Goal: Information Seeking & Learning: Check status

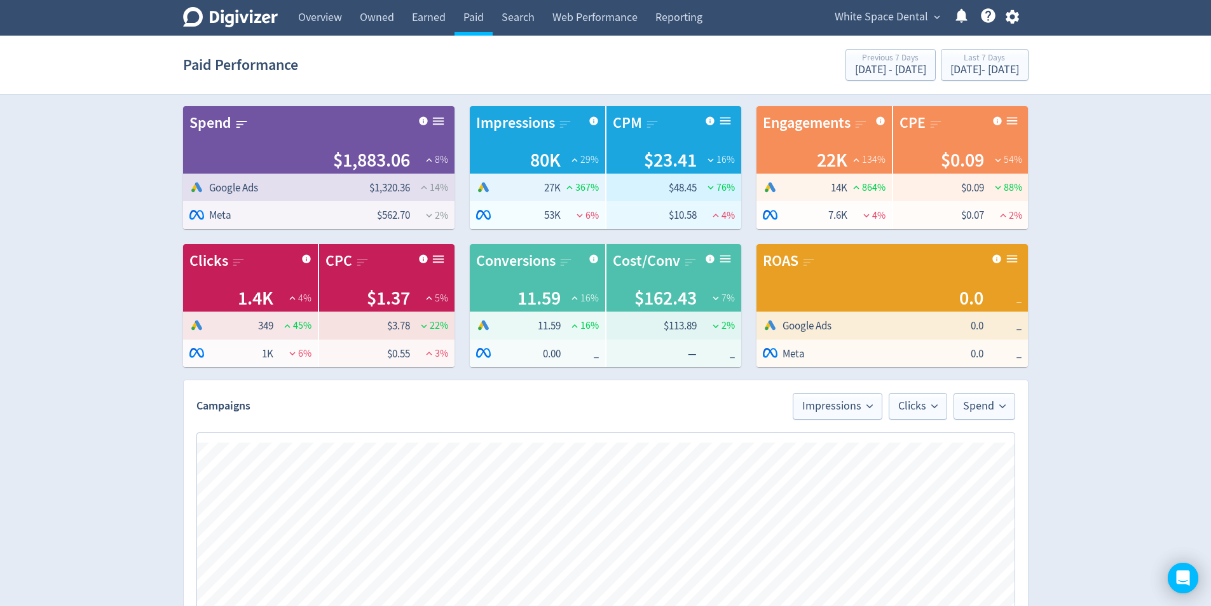
click at [863, 19] on span "White Space Dental" at bounding box center [881, 17] width 93 height 20
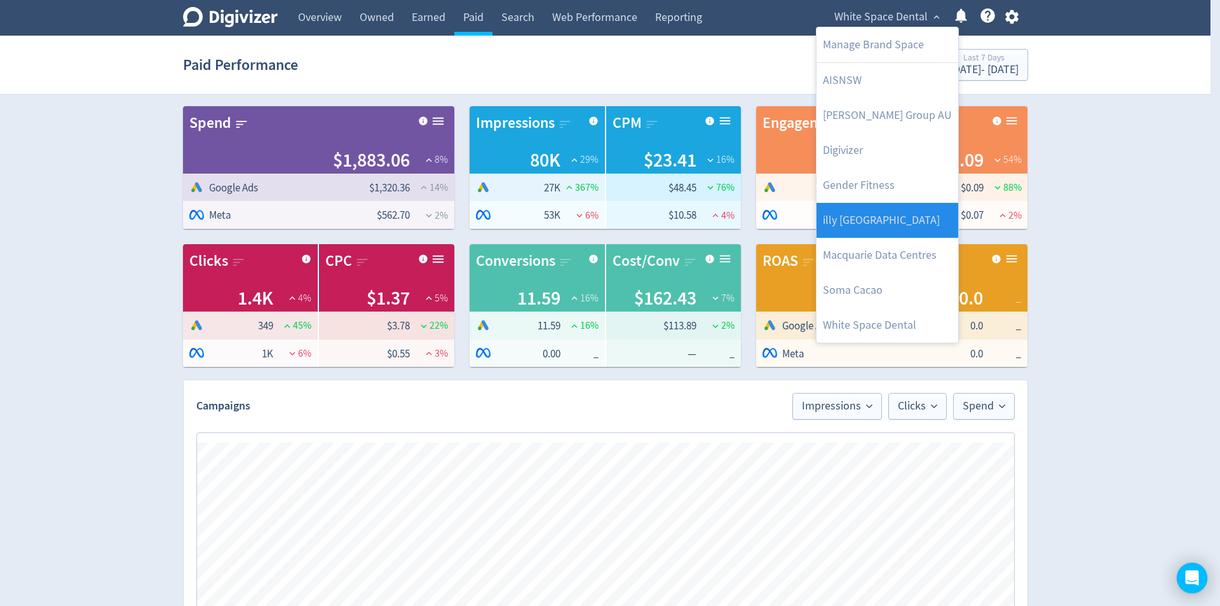
click at [913, 225] on link "illy [GEOGRAPHIC_DATA]" at bounding box center [888, 220] width 142 height 35
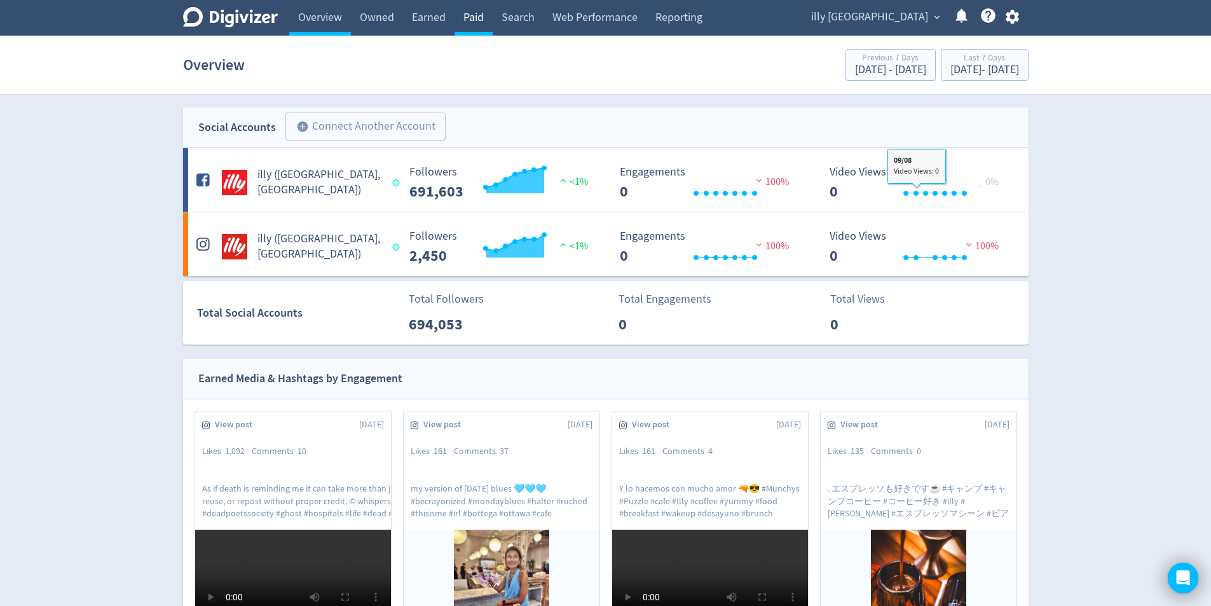
drag, startPoint x: 474, startPoint y: 22, endPoint x: 479, endPoint y: 25, distance: 6.9
click at [475, 23] on link "Paid" at bounding box center [473, 18] width 38 height 36
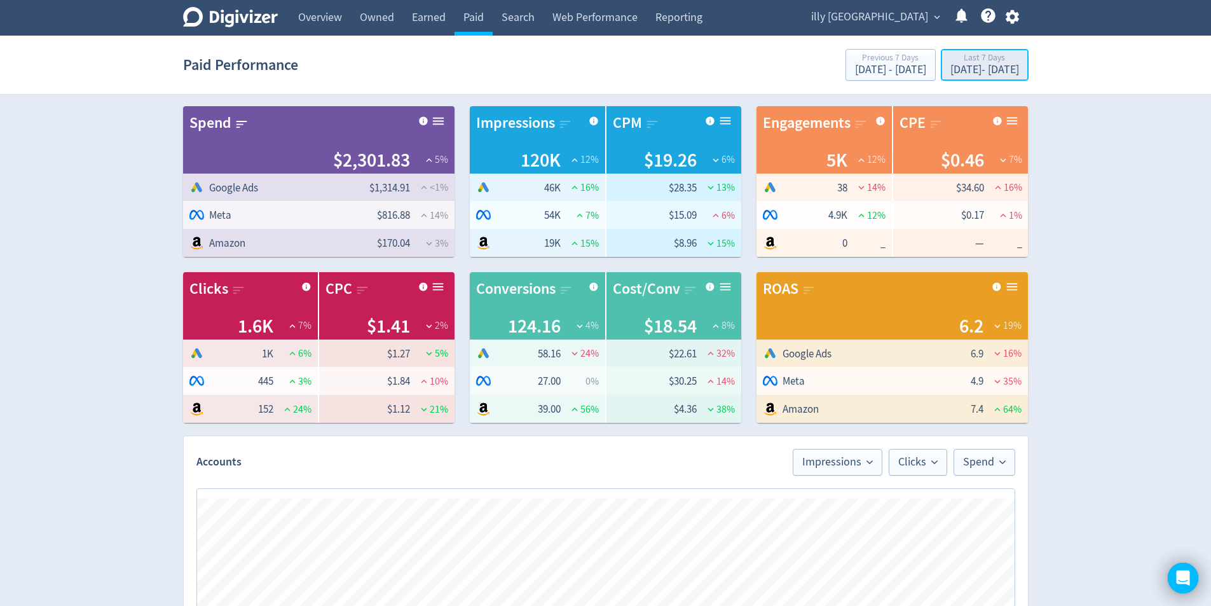
click at [979, 66] on div "[DATE] - [DATE]" at bounding box center [984, 69] width 69 height 11
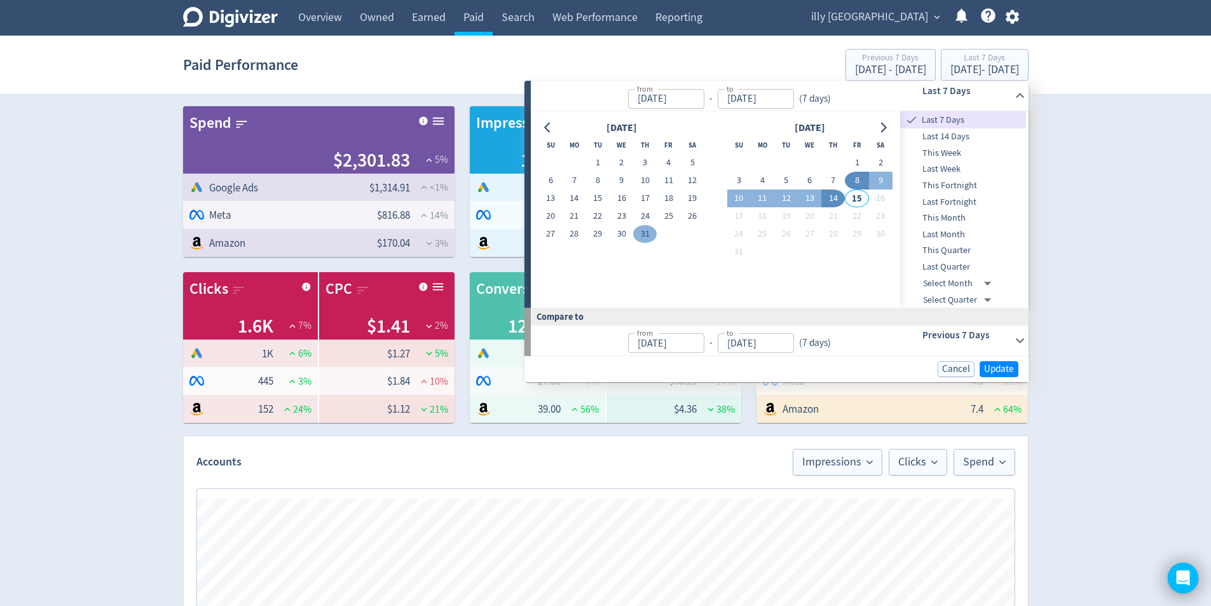
click at [645, 239] on button "31" at bounding box center [645, 234] width 24 height 18
type input "[DATE]"
click at [831, 191] on button "14" at bounding box center [833, 198] width 24 height 18
type input "[DATE]"
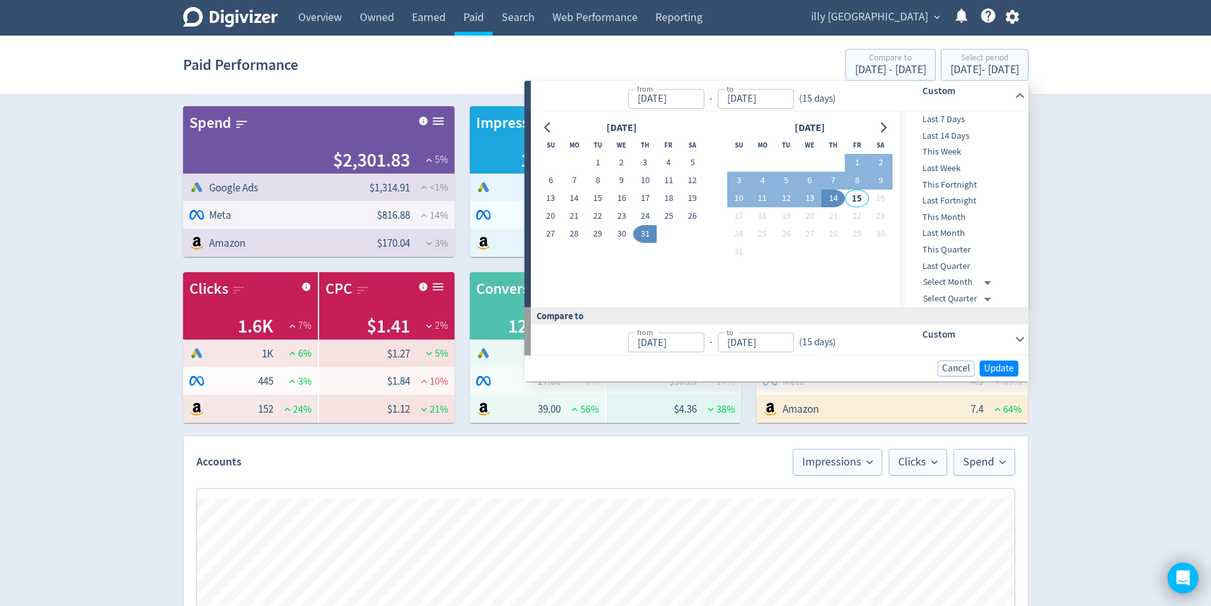
type input "[DATE]"
click at [1007, 367] on span "Update" at bounding box center [999, 369] width 30 height 10
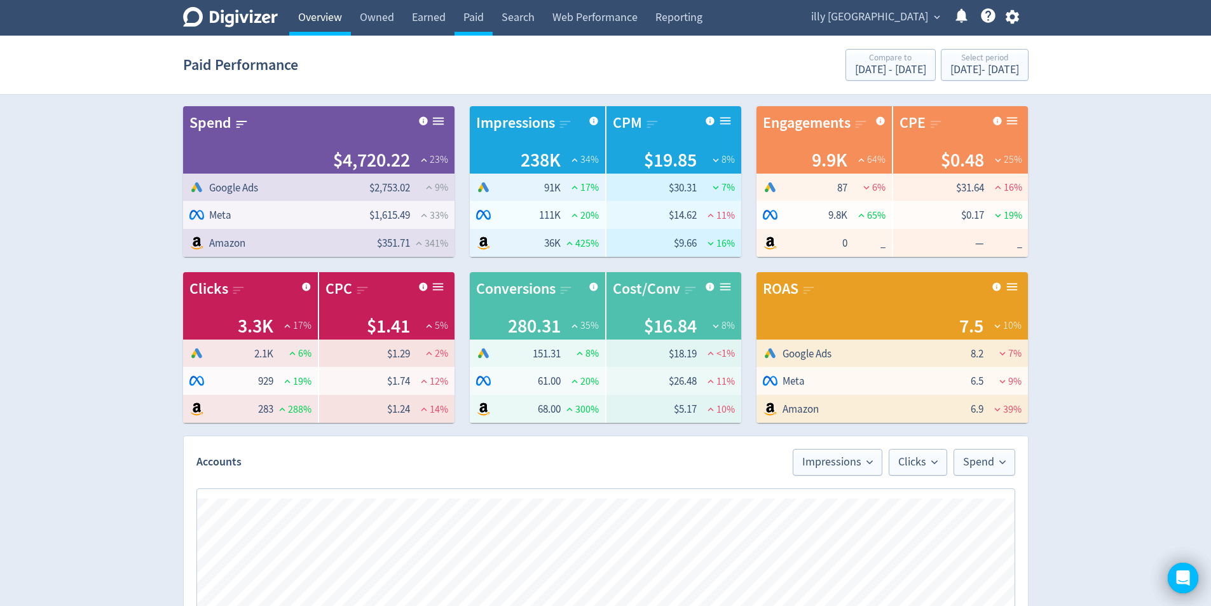
click at [290, 27] on link "Overview" at bounding box center [320, 18] width 62 height 36
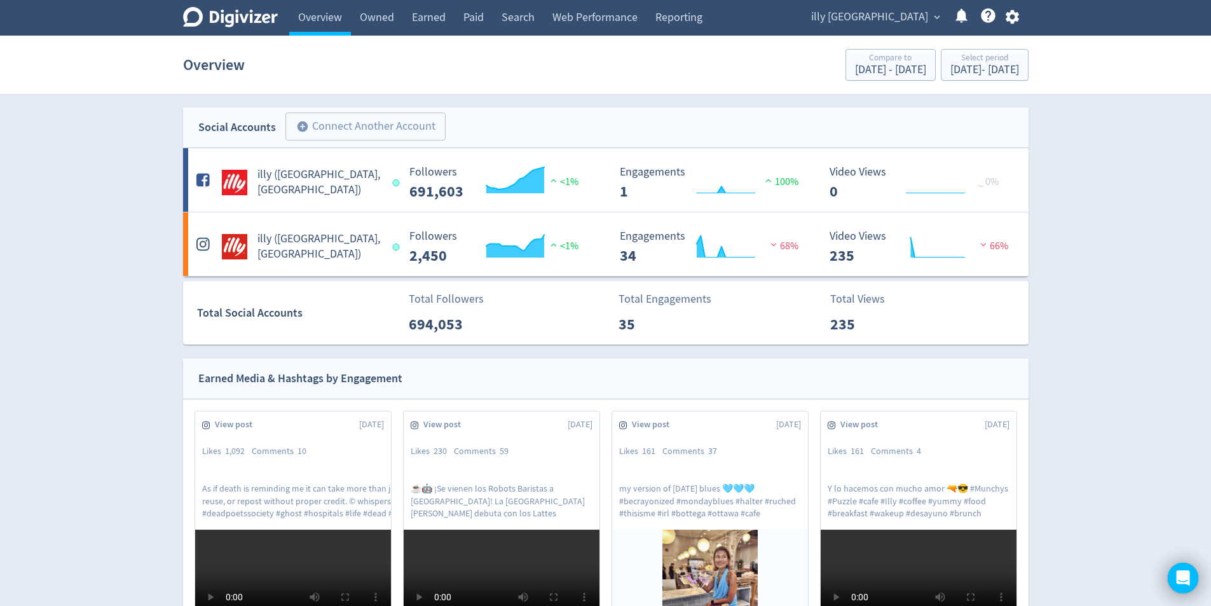
click at [470, 15] on link "Paid" at bounding box center [473, 18] width 38 height 36
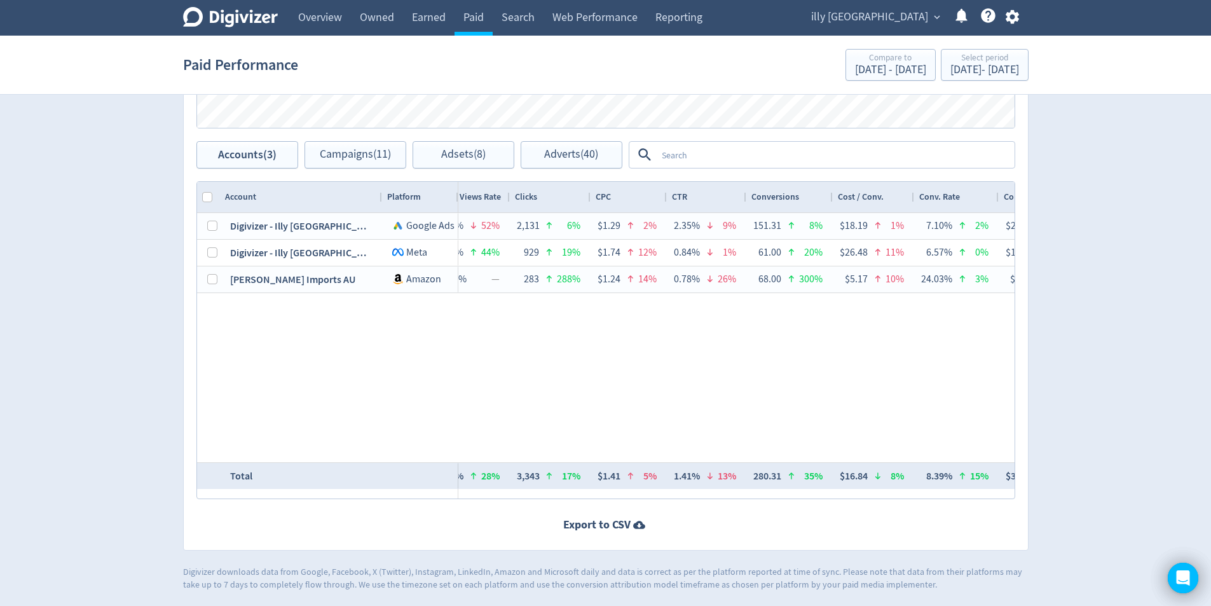
scroll to position [0, 934]
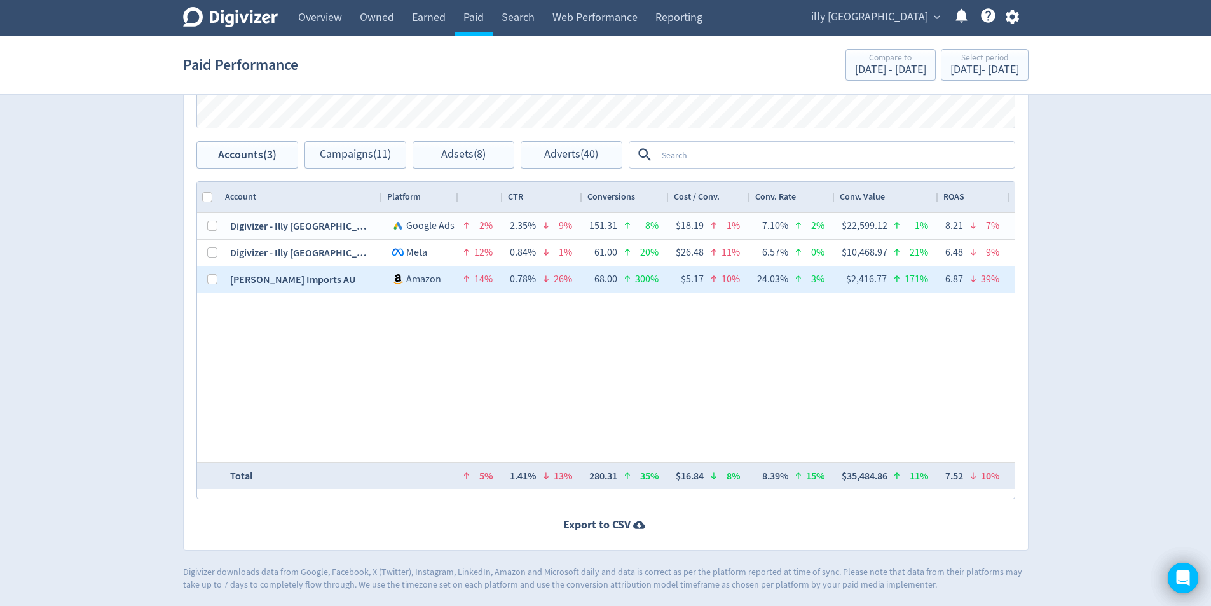
drag, startPoint x: 889, startPoint y: 280, endPoint x: 859, endPoint y: 277, distance: 30.7
click at [859, 277] on div "$2,416.77 171%" at bounding box center [887, 279] width 84 height 25
drag, startPoint x: 854, startPoint y: 276, endPoint x: 976, endPoint y: 292, distance: 123.8
click at [896, 286] on div "$2,416.77 171%" at bounding box center [887, 279] width 84 height 25
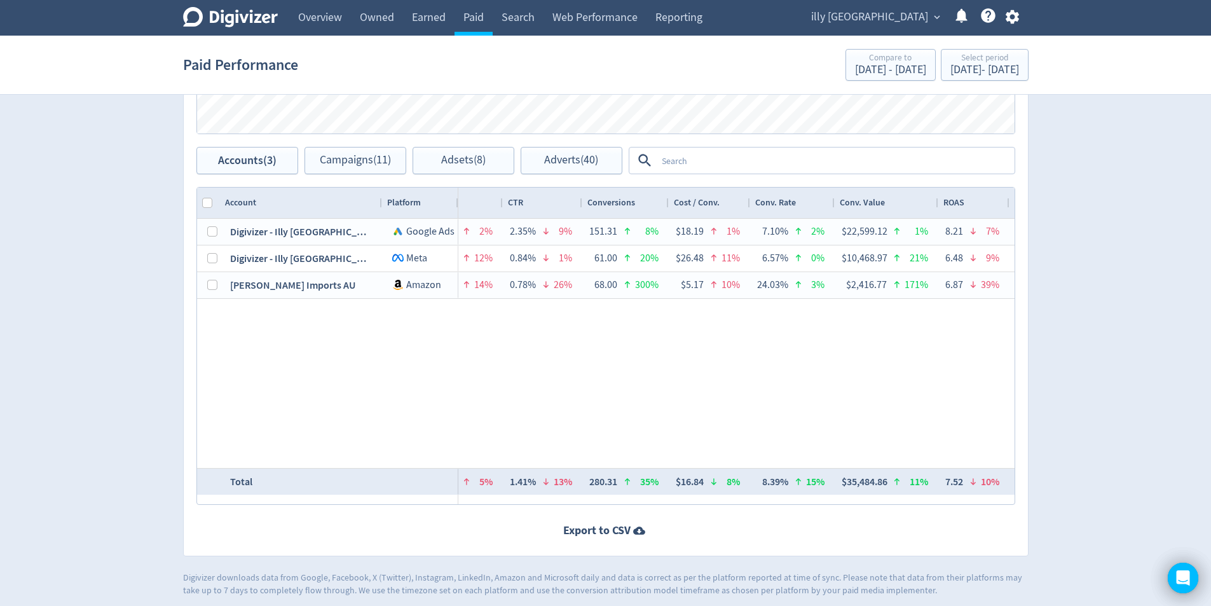
scroll to position [614, 0]
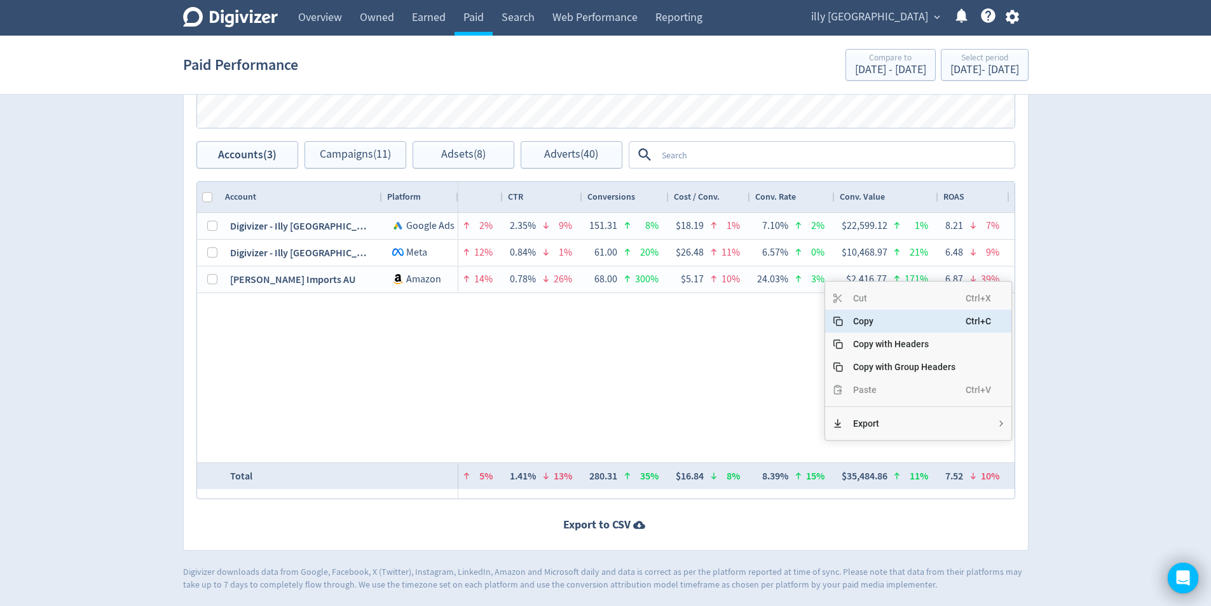
click at [890, 320] on span "Copy" at bounding box center [904, 321] width 123 height 23
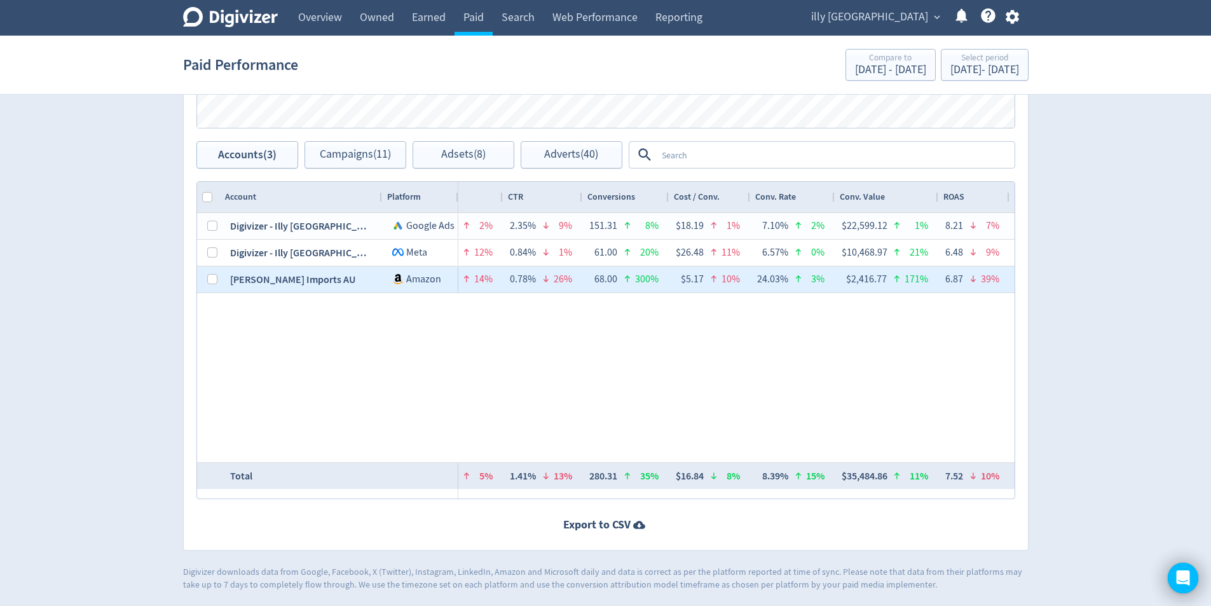
drag, startPoint x: 793, startPoint y: 281, endPoint x: 766, endPoint y: 283, distance: 27.5
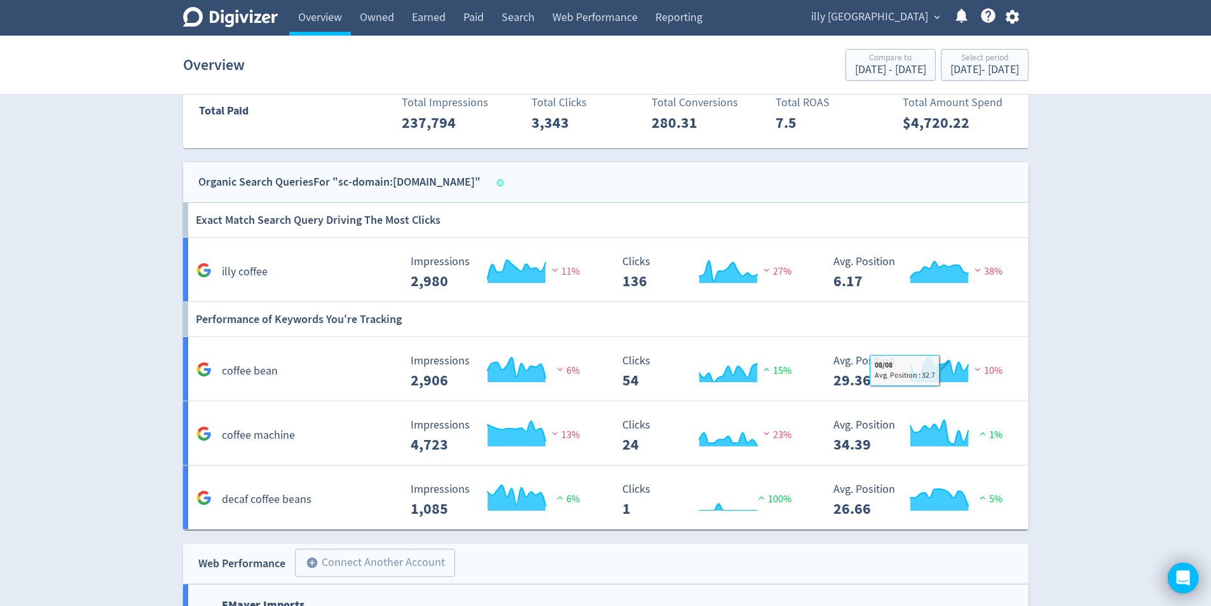
scroll to position [1093, 0]
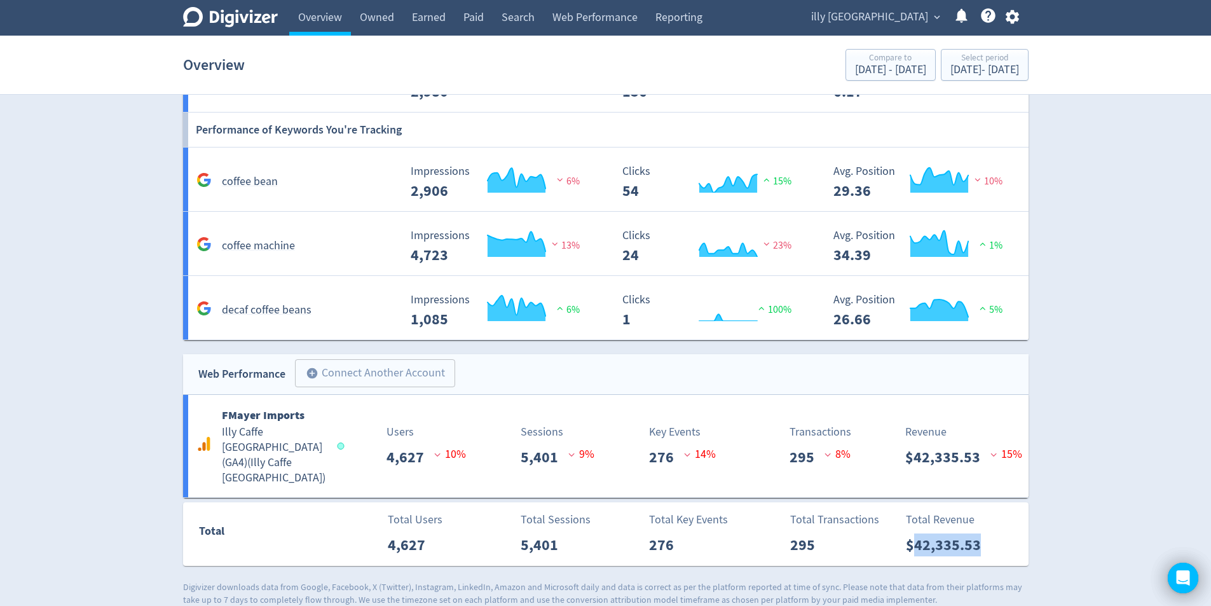
drag, startPoint x: 997, startPoint y: 517, endPoint x: 913, endPoint y: 525, distance: 84.3
click at [913, 525] on div "Total Revenue $42,335.53" at bounding box center [964, 533] width 130 height 45
copy p "42,335.53"
drag, startPoint x: 1087, startPoint y: 358, endPoint x: 1053, endPoint y: 367, distance: 35.3
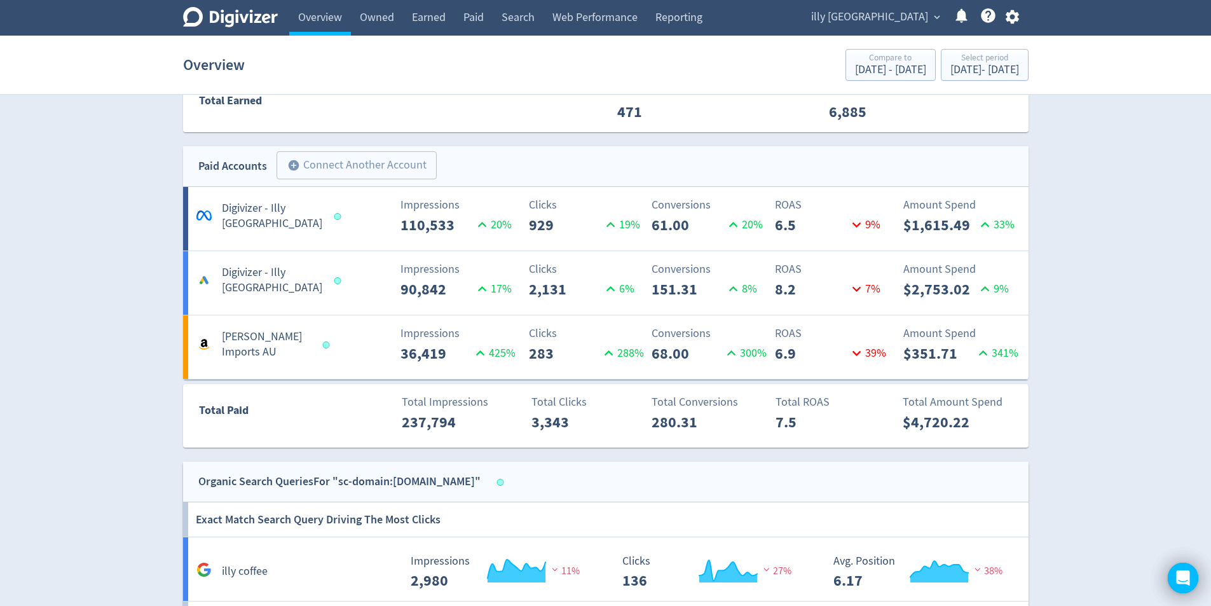
scroll to position [267, 0]
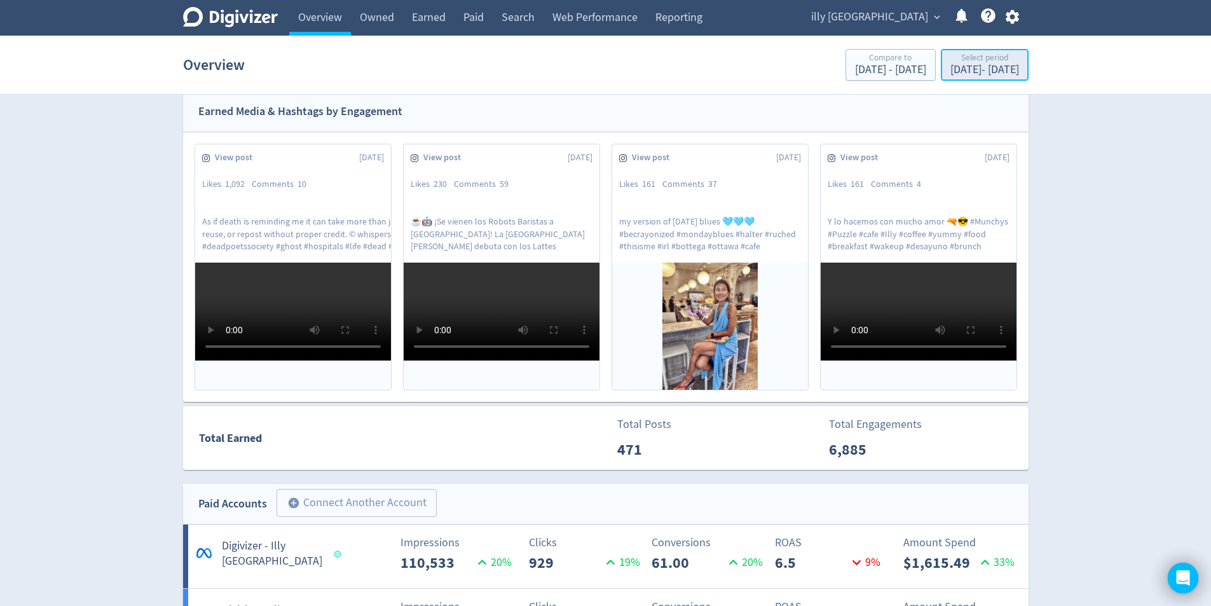
click at [997, 76] on div "[DATE] - [DATE]" at bounding box center [984, 69] width 69 height 11
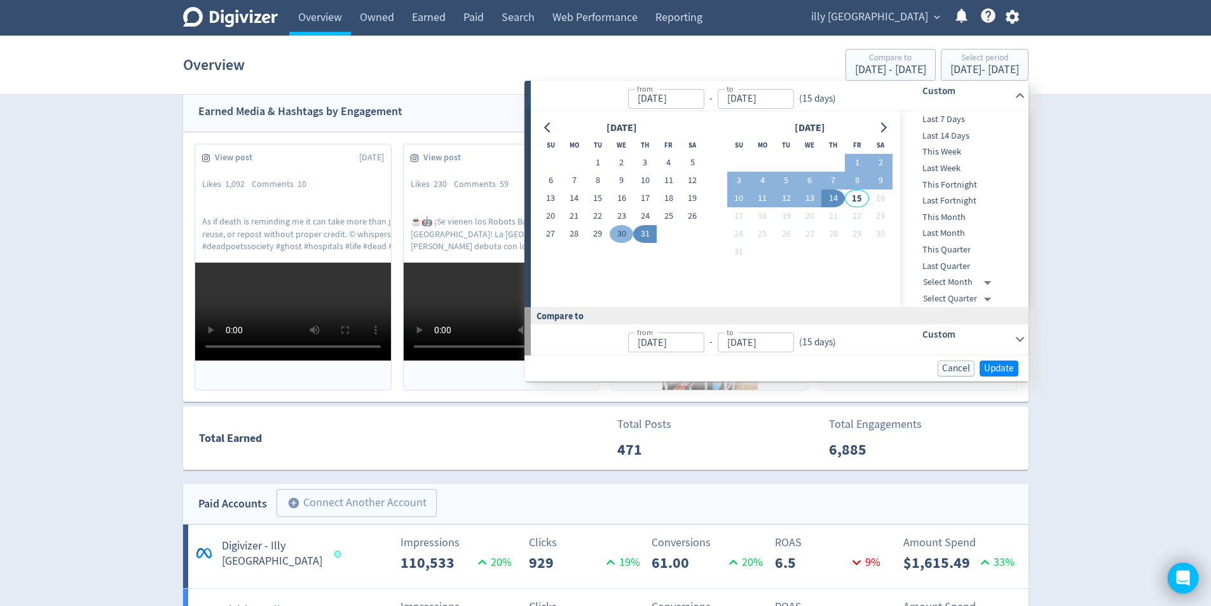
click at [620, 232] on button "30" at bounding box center [622, 234] width 24 height 18
type input "[DATE]"
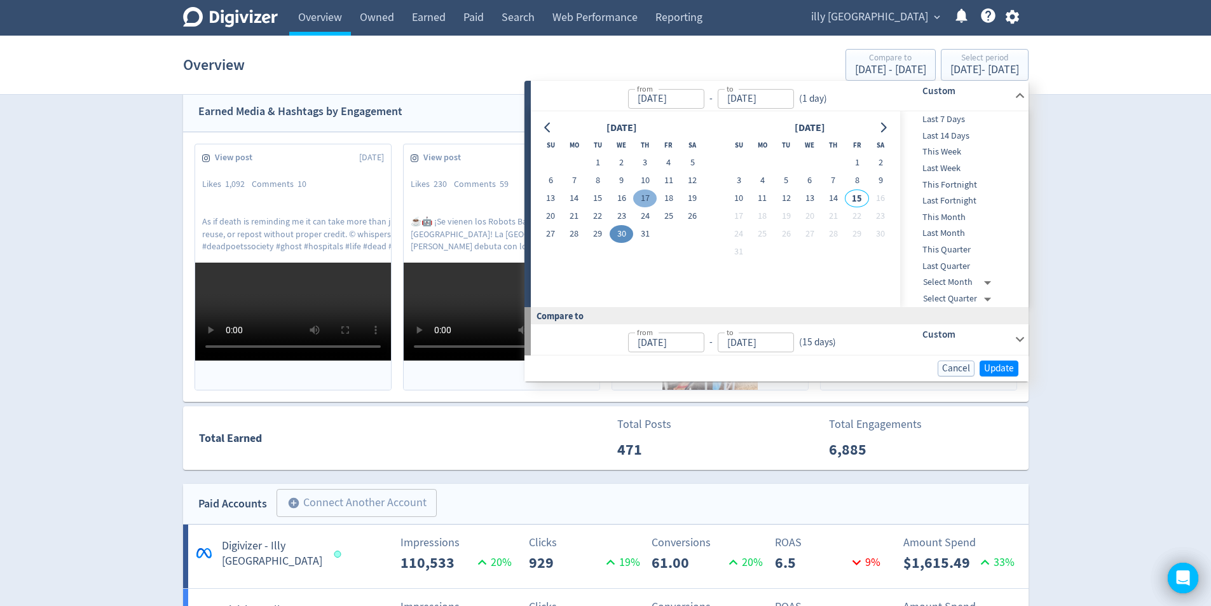
click at [642, 198] on button "17" at bounding box center [645, 198] width 24 height 18
type input "[DATE]"
click at [621, 228] on button "30" at bounding box center [622, 234] width 24 height 18
type input "[DATE]"
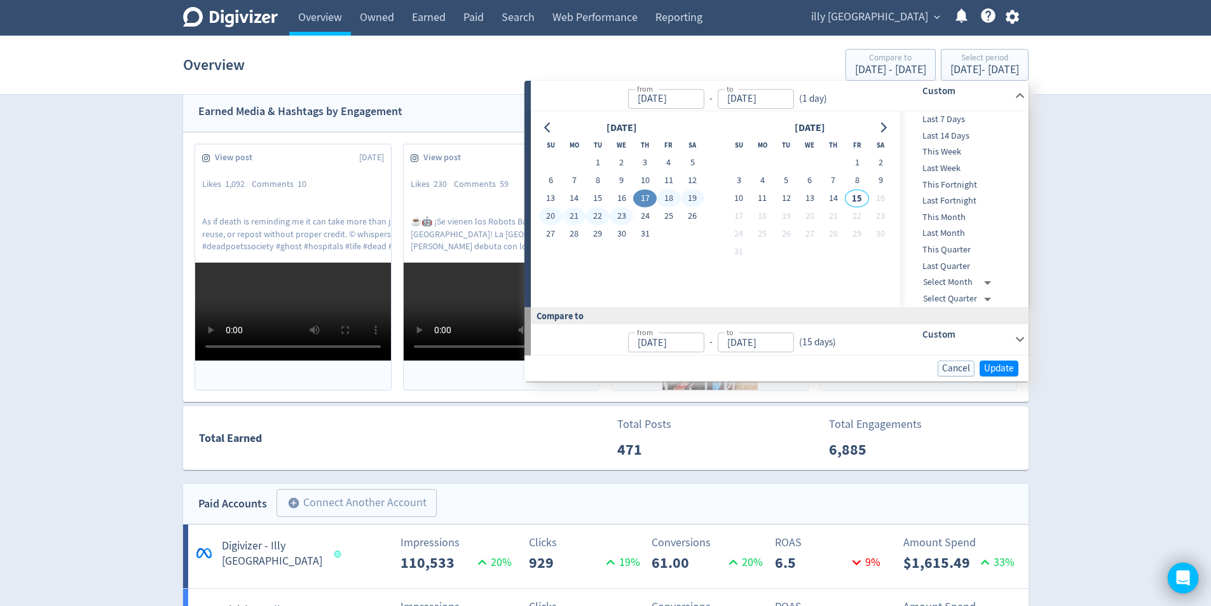
type input "[DATE]"
click at [1000, 374] on button "Update" at bounding box center [999, 368] width 39 height 16
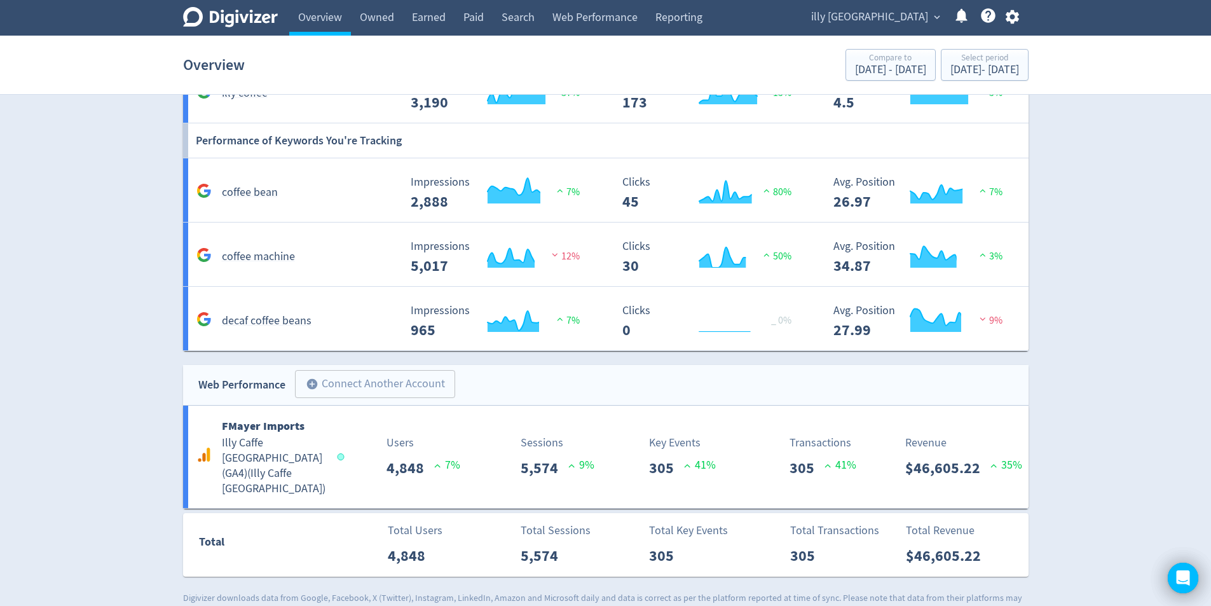
scroll to position [1093, 0]
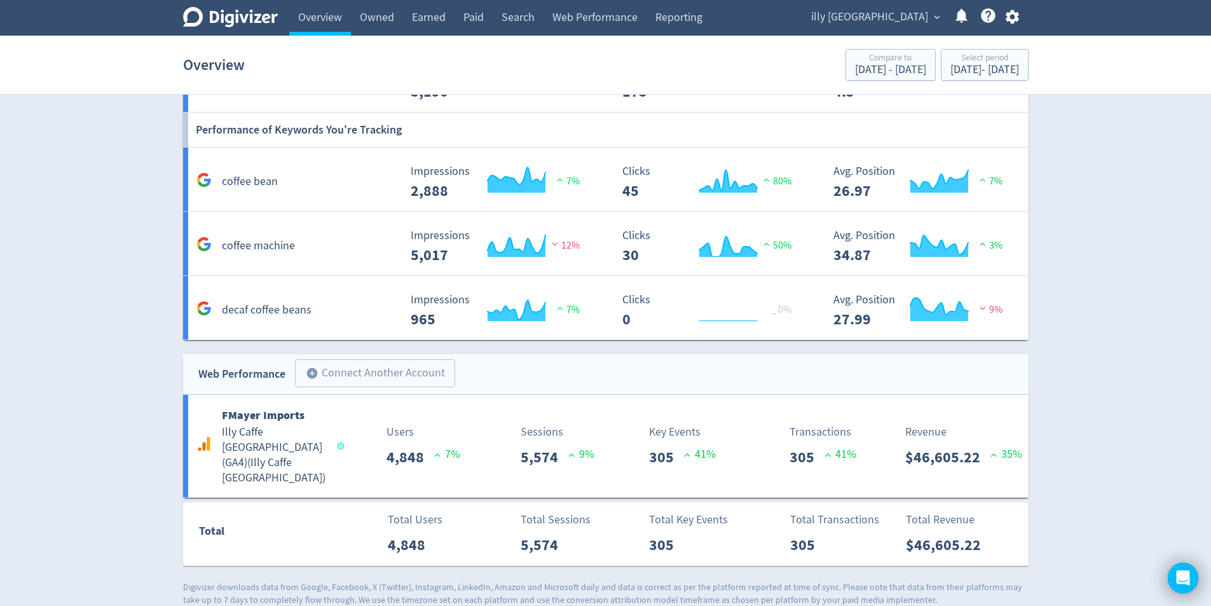
drag, startPoint x: 1144, startPoint y: 418, endPoint x: 1138, endPoint y: 415, distance: 6.5
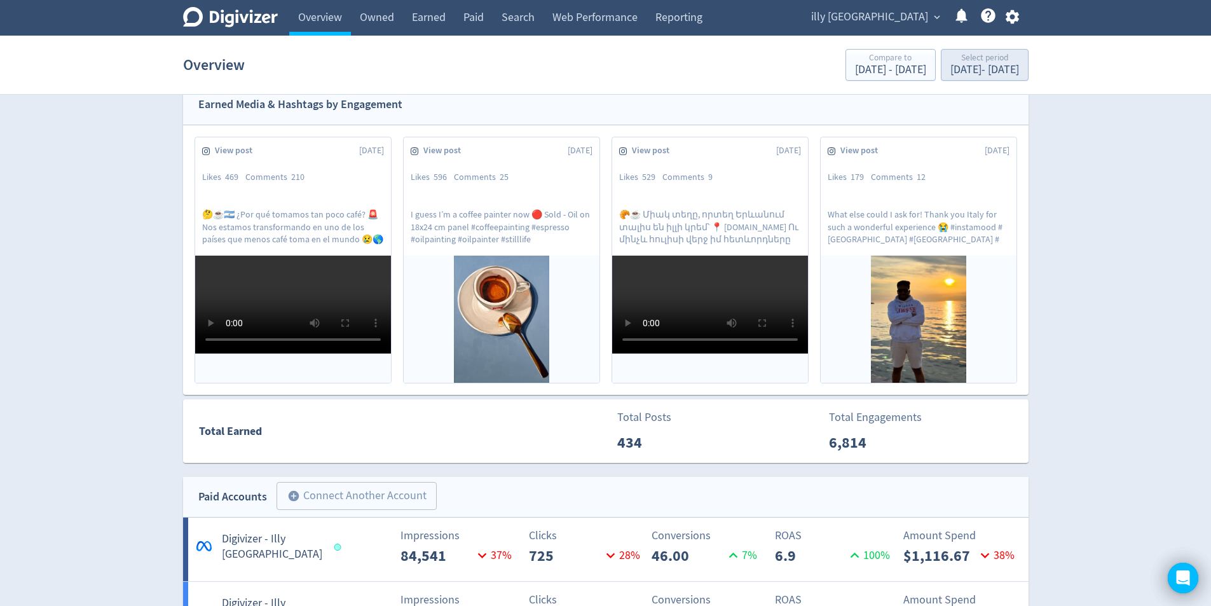
scroll to position [203, 0]
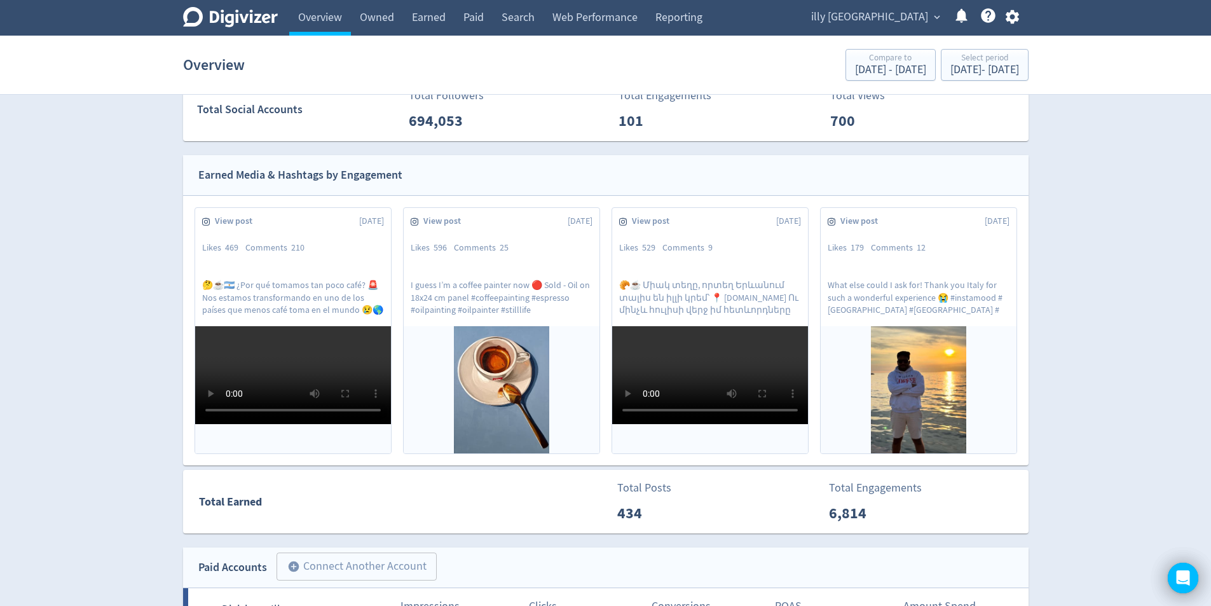
click at [261, 20] on icon "Digivizer Logo" at bounding box center [230, 17] width 95 height 20
drag, startPoint x: 333, startPoint y: 25, endPoint x: 339, endPoint y: 28, distance: 7.1
click at [333, 25] on link "Overview" at bounding box center [320, 18] width 62 height 36
